Goal: Transaction & Acquisition: Purchase product/service

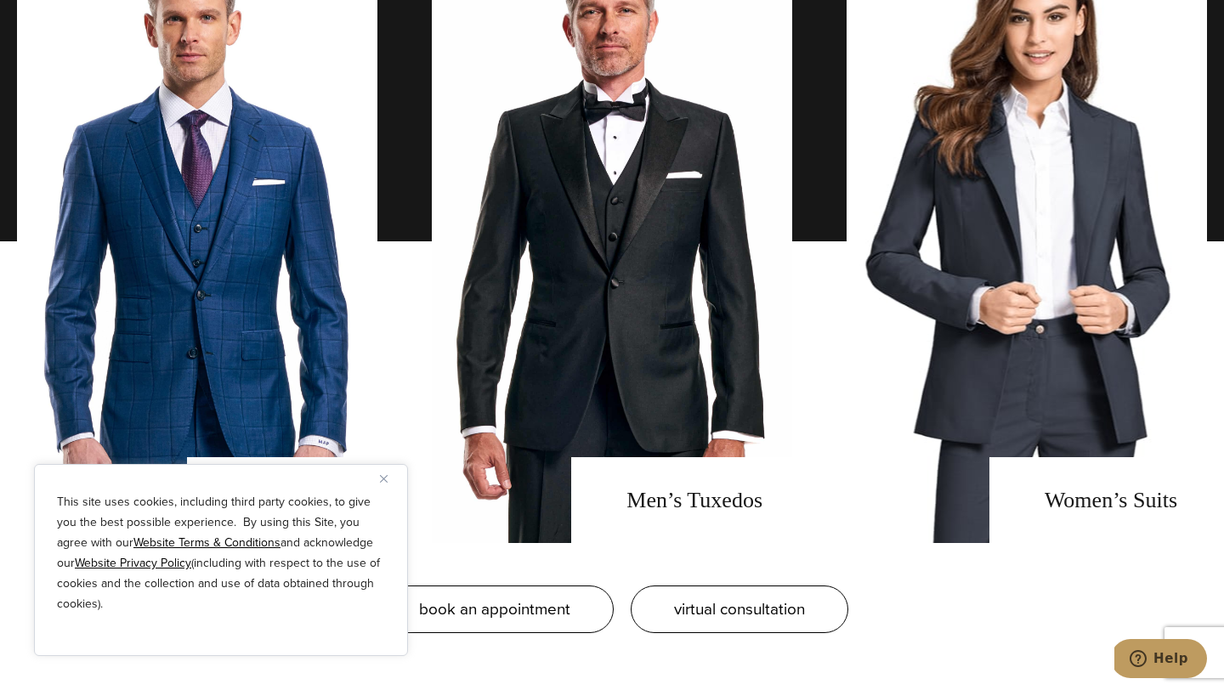
scroll to position [1319, 0]
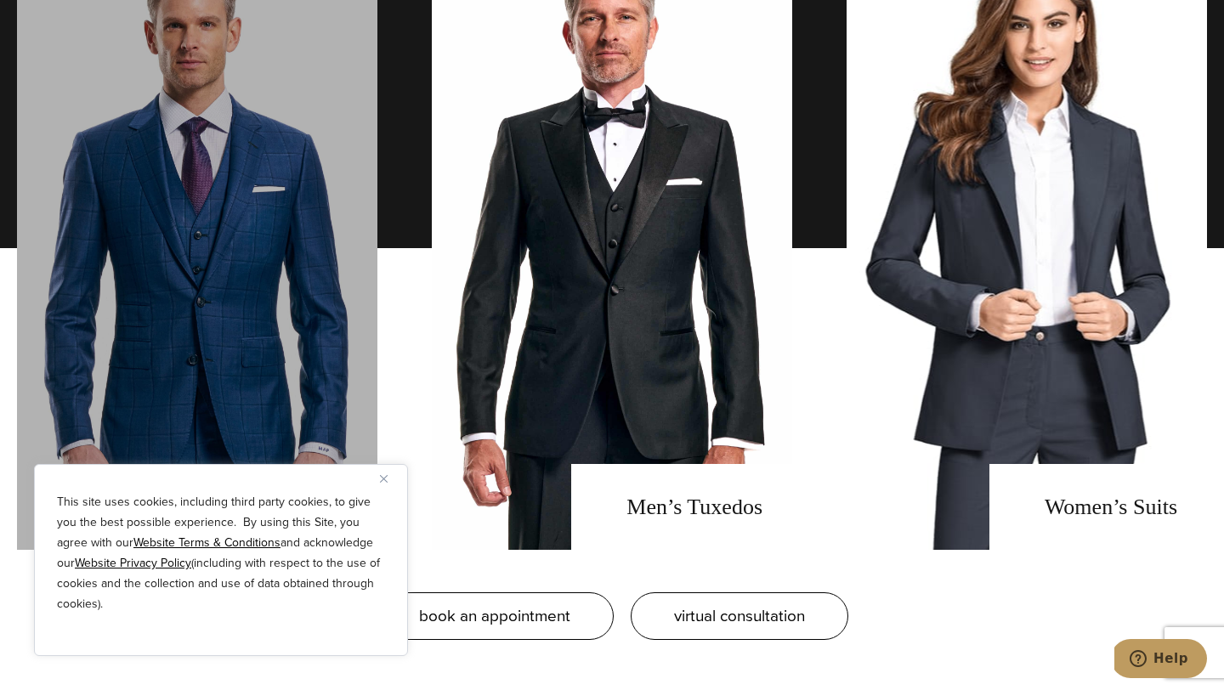
click at [286, 302] on link "men's suits" at bounding box center [197, 247] width 360 height 603
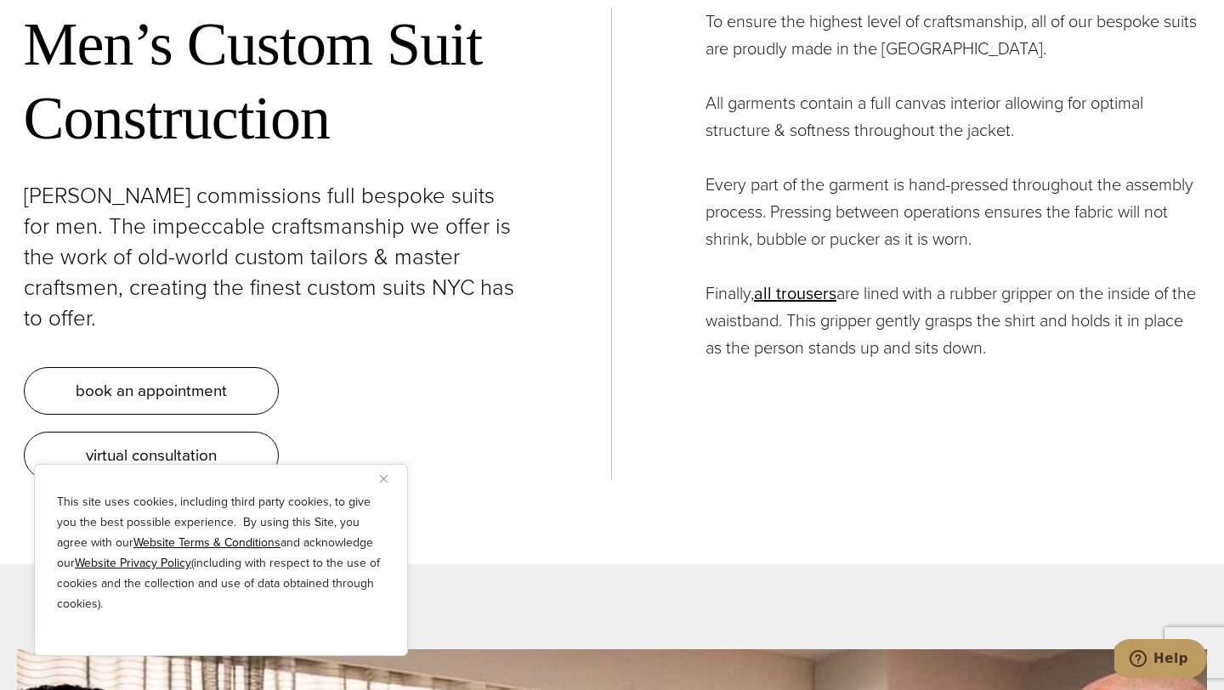
scroll to position [6102, 0]
click at [380, 480] on img "Close" at bounding box center [384, 479] width 8 height 8
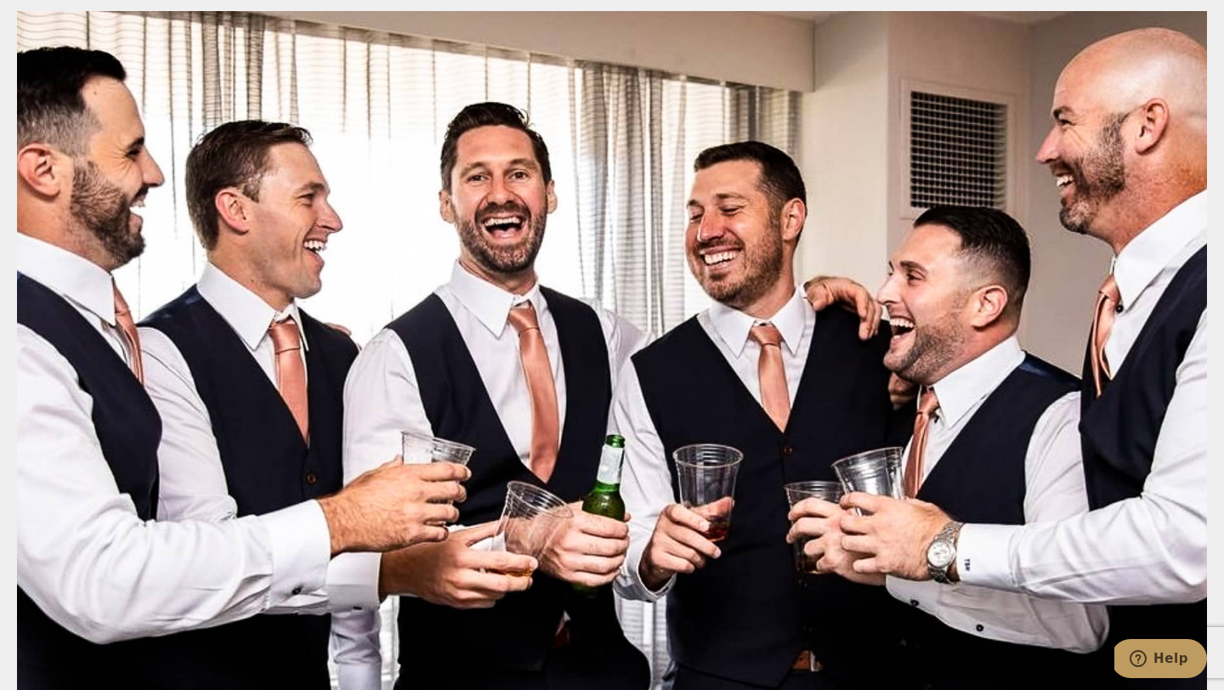
scroll to position [6741, 0]
